Goal: Find specific page/section: Find specific page/section

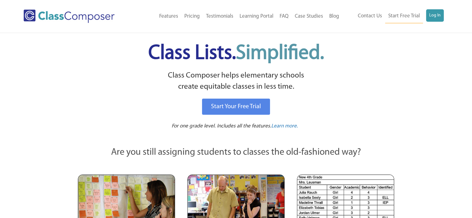
scroll to position [9, 0]
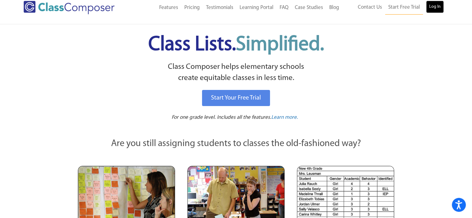
click at [432, 5] on link "Log In" at bounding box center [435, 7] width 18 height 12
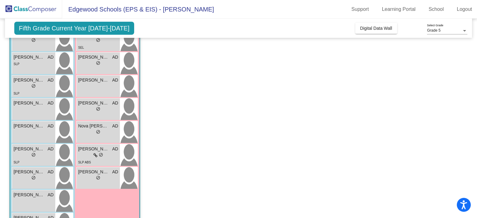
scroll to position [160, 0]
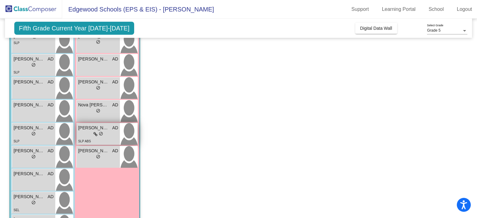
click at [99, 132] on span "do_not_disturb_alt" at bounding box center [101, 134] width 4 height 4
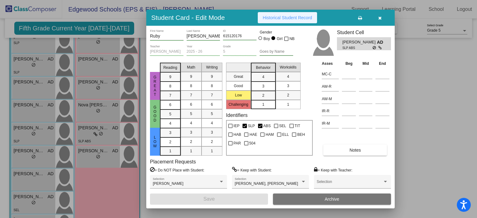
click at [303, 16] on span "Historical Student Record" at bounding box center [286, 17] width 49 height 5
